Goal: Task Accomplishment & Management: Manage account settings

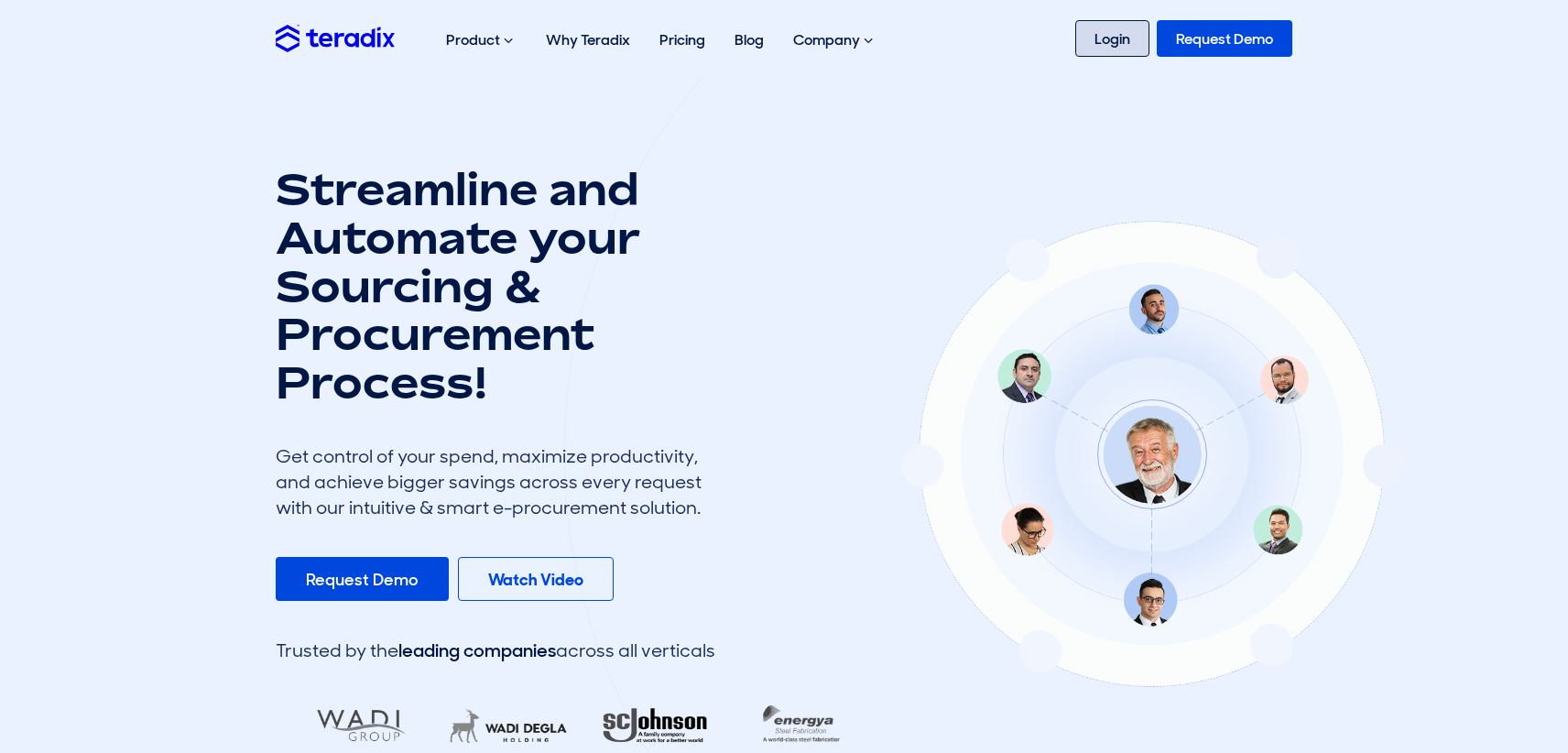
click at [1103, 35] on link "Login" at bounding box center [1113, 38] width 75 height 36
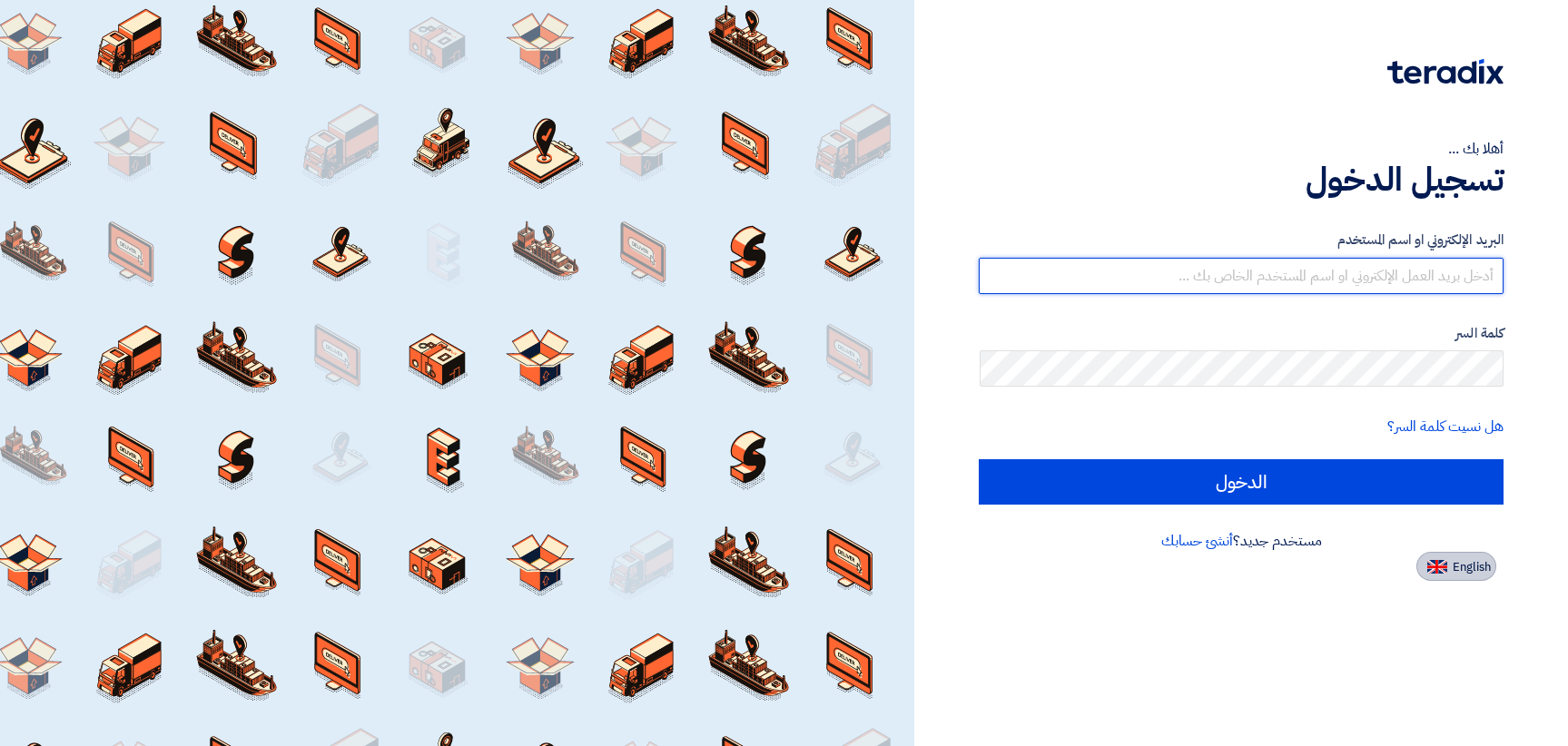
type input "[EMAIL_ADDRESS][DOMAIN_NAME]"
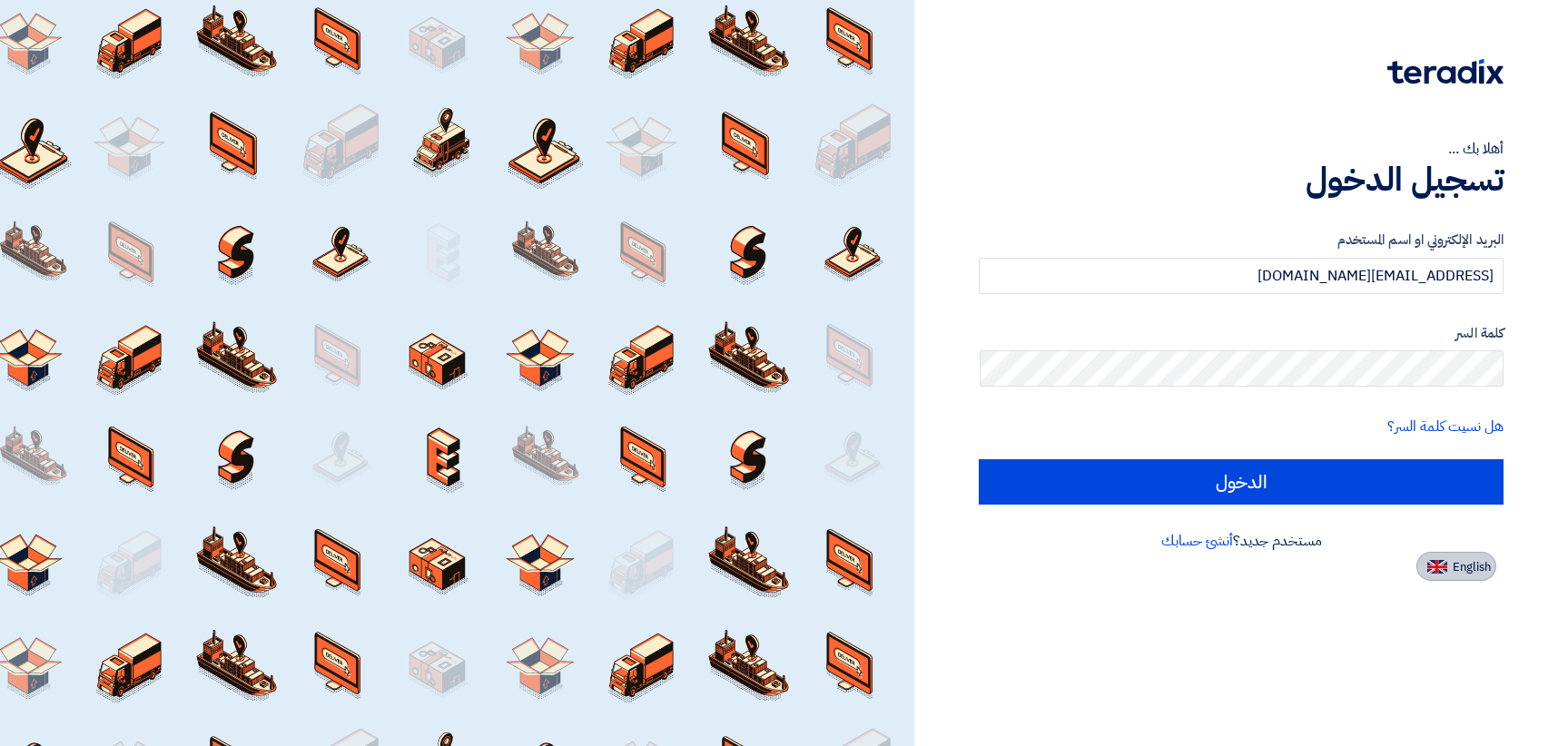
click at [1464, 573] on span "English" at bounding box center [1471, 568] width 38 height 13
type input "Sign in"
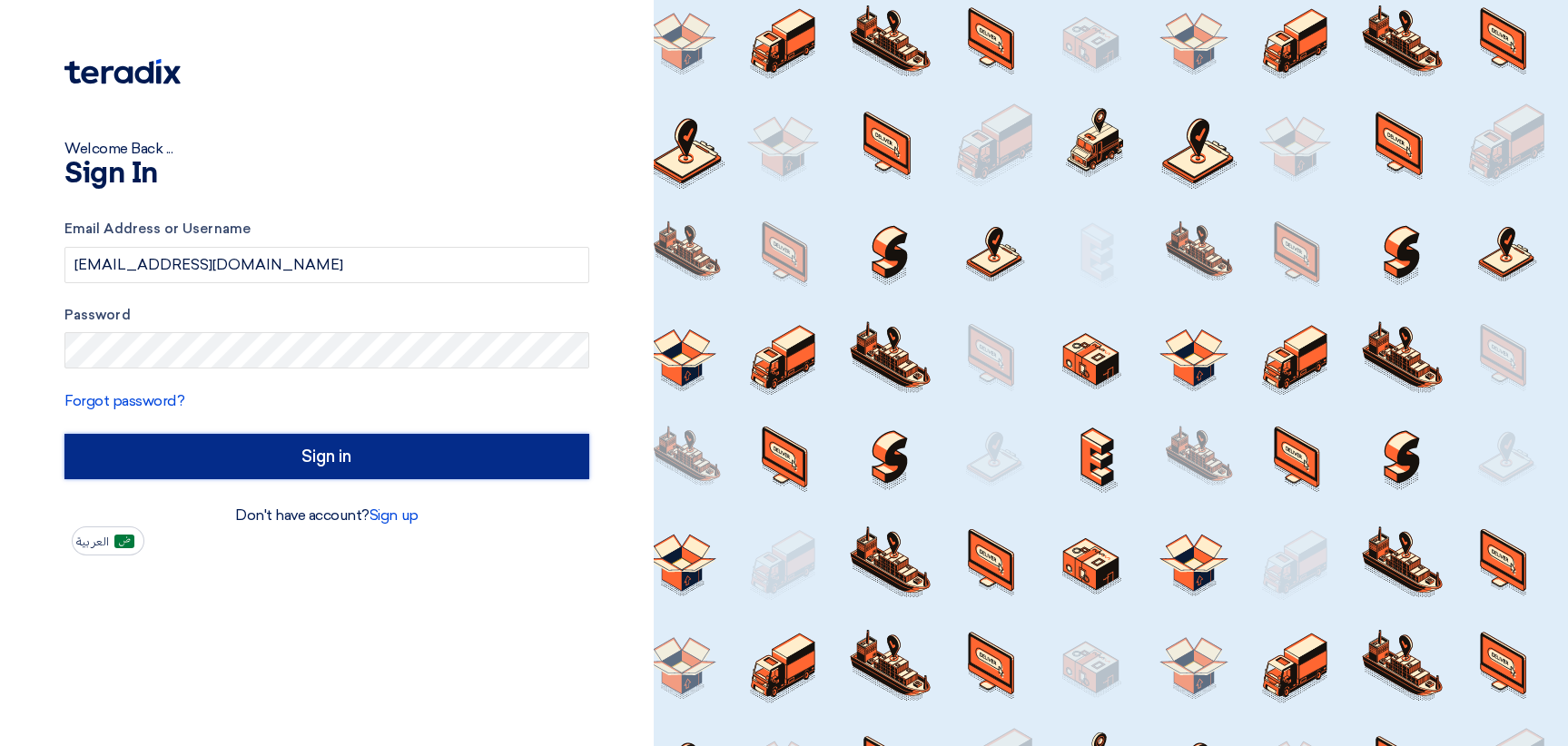
click at [361, 446] on input "Sign in" at bounding box center [327, 456] width 525 height 45
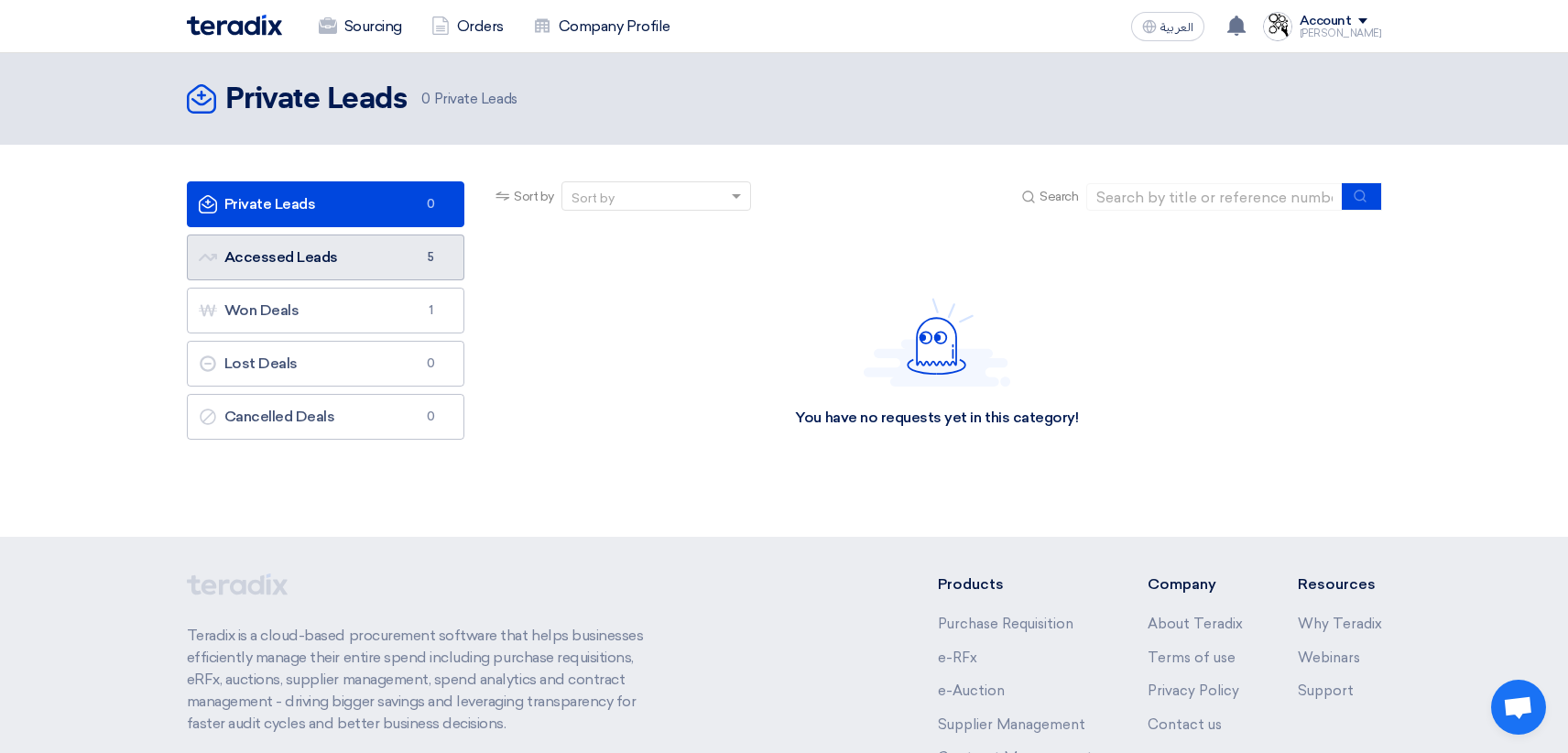
click at [313, 254] on link "Accessed Leads Accessed Leads 5" at bounding box center [326, 257] width 279 height 46
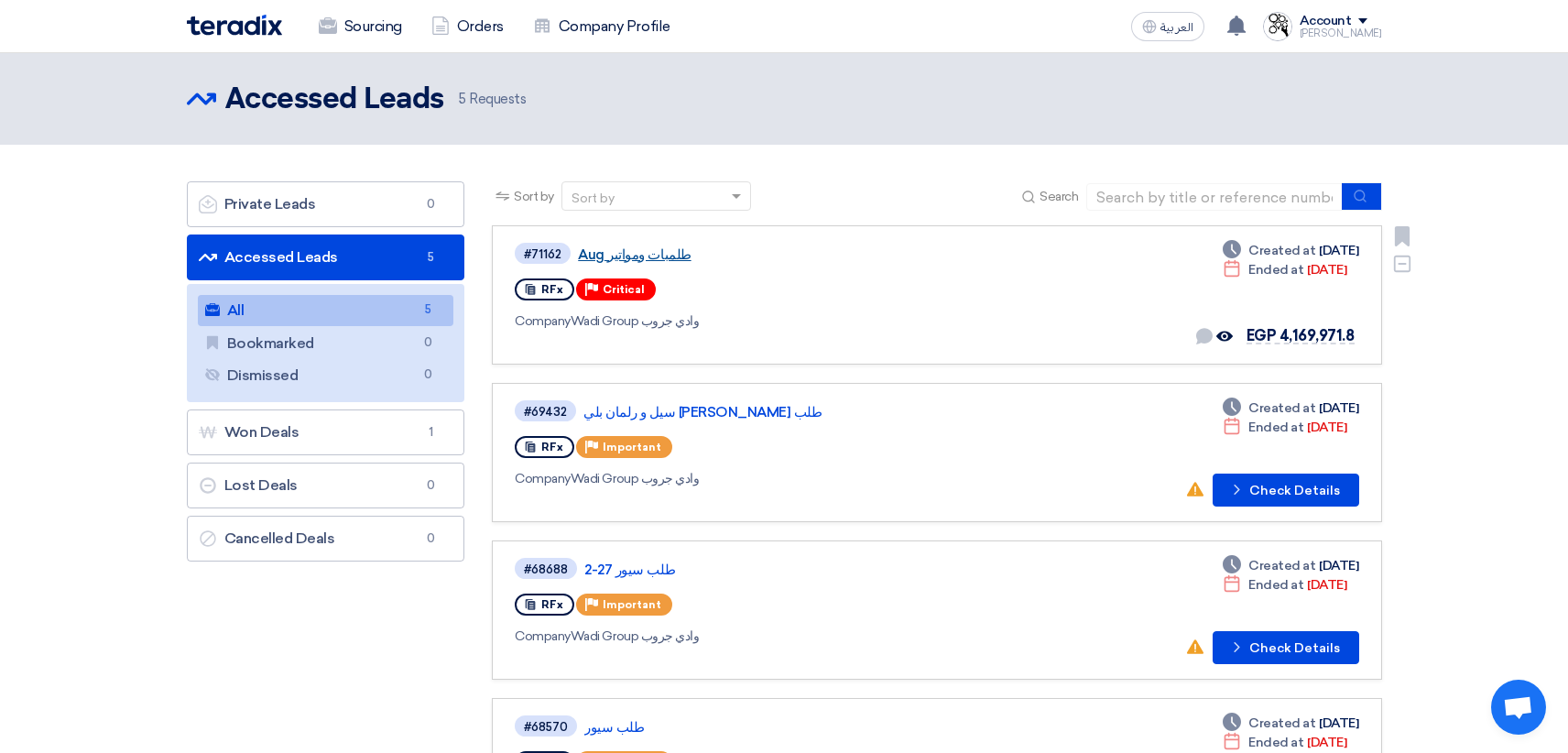
click at [654, 258] on link "طلمبات ومواتير Aug" at bounding box center [807, 255] width 458 height 17
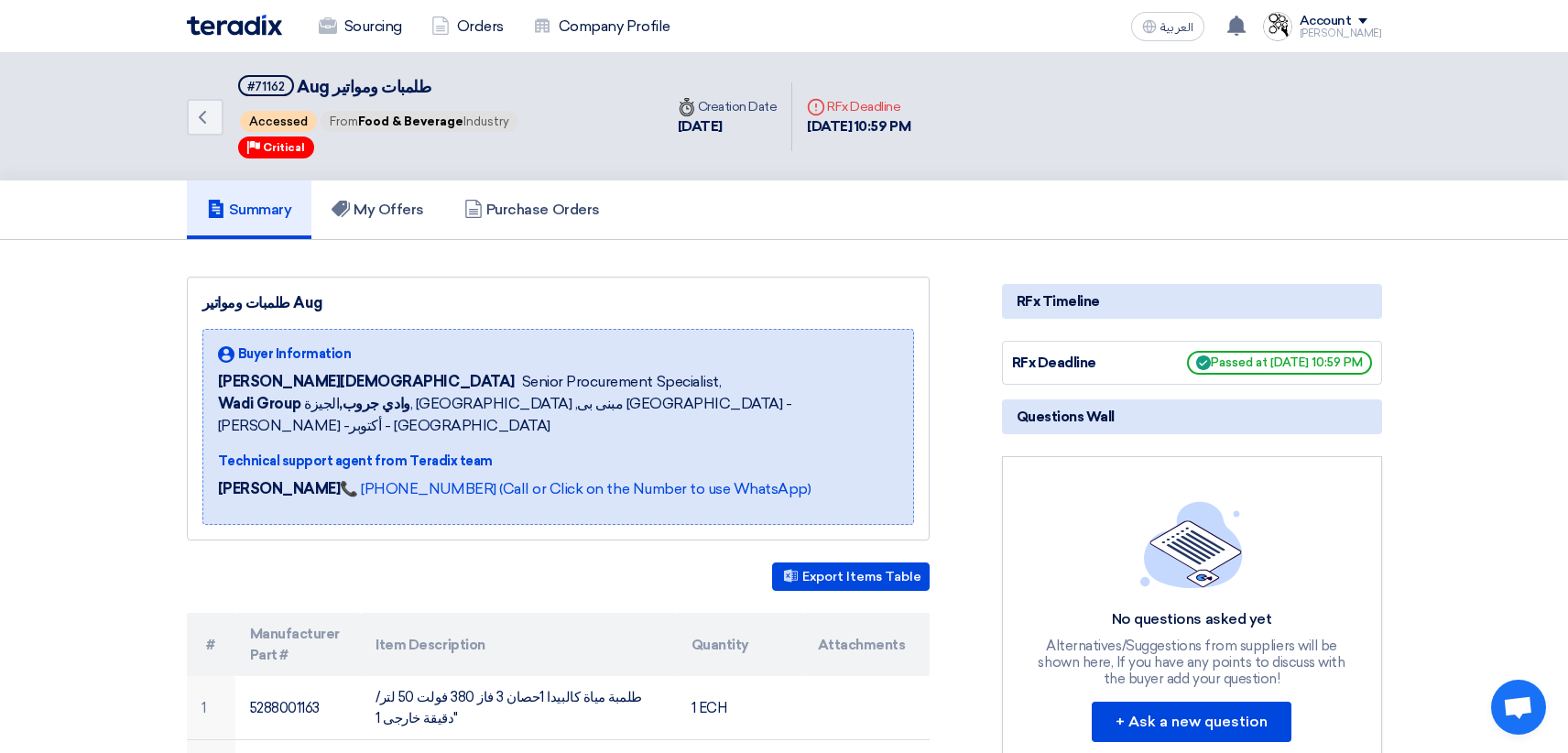
scroll to position [91, 0]
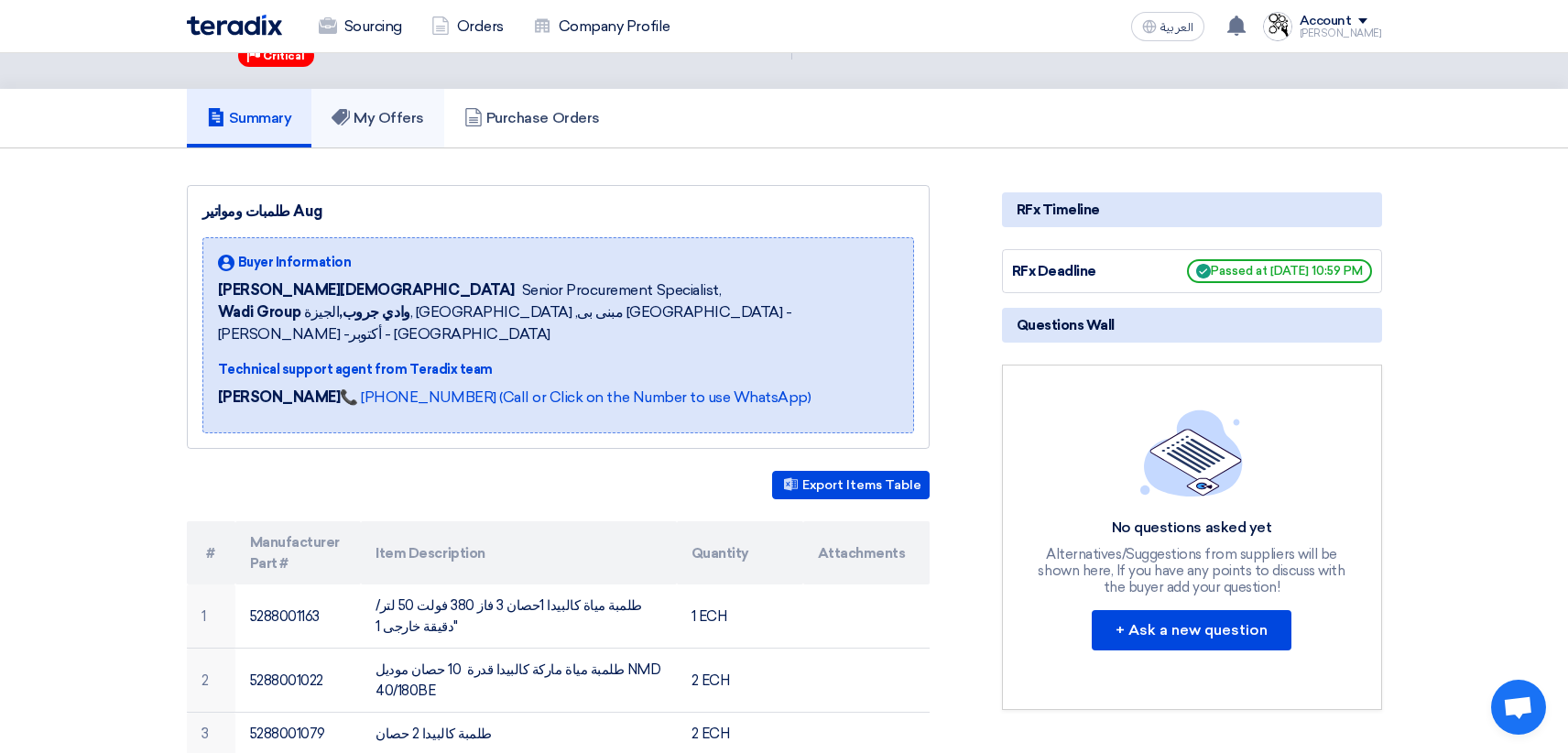
click at [381, 118] on h5 "My Offers" at bounding box center [377, 119] width 92 height 19
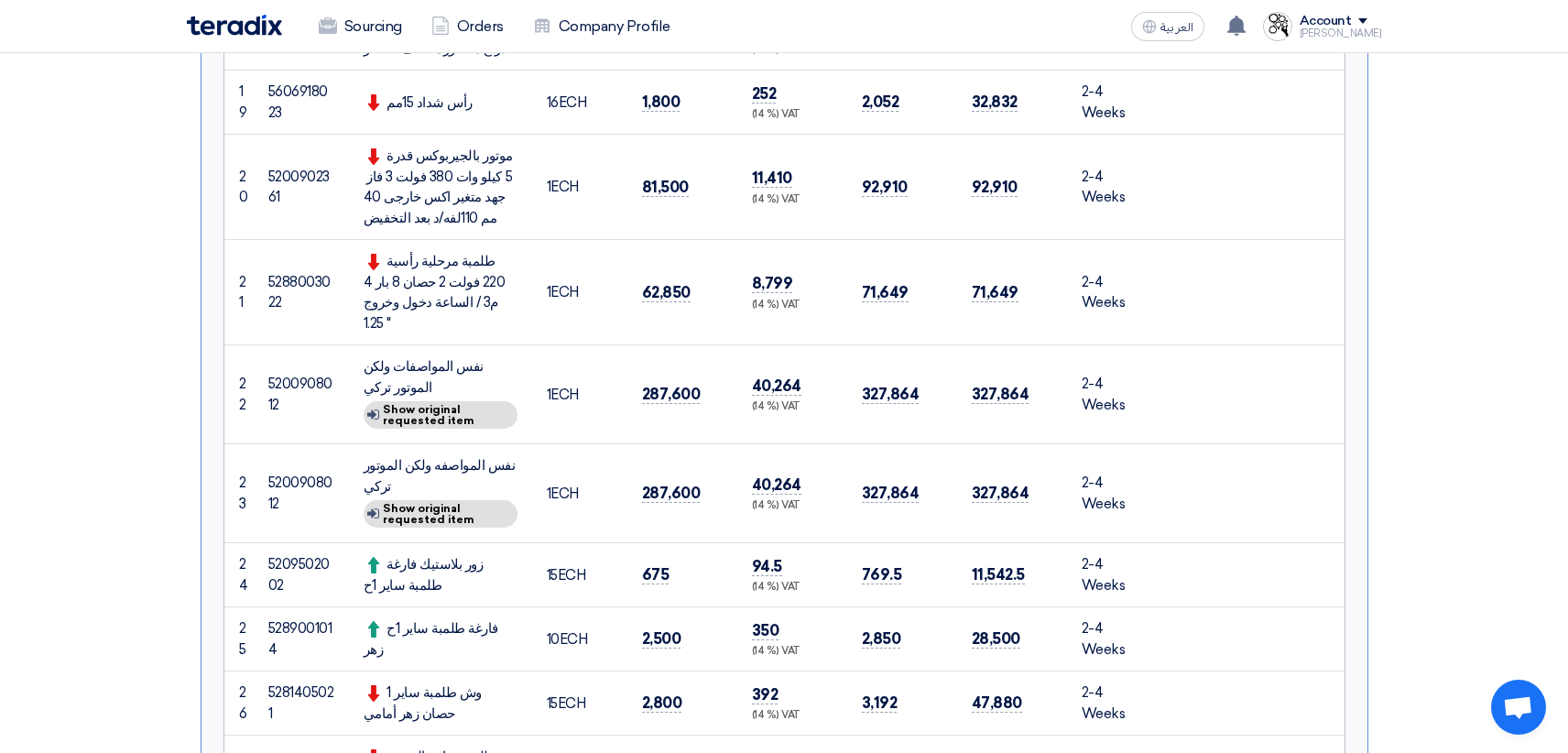
scroll to position [1833, 0]
